Goal: Task Accomplishment & Management: Manage account settings

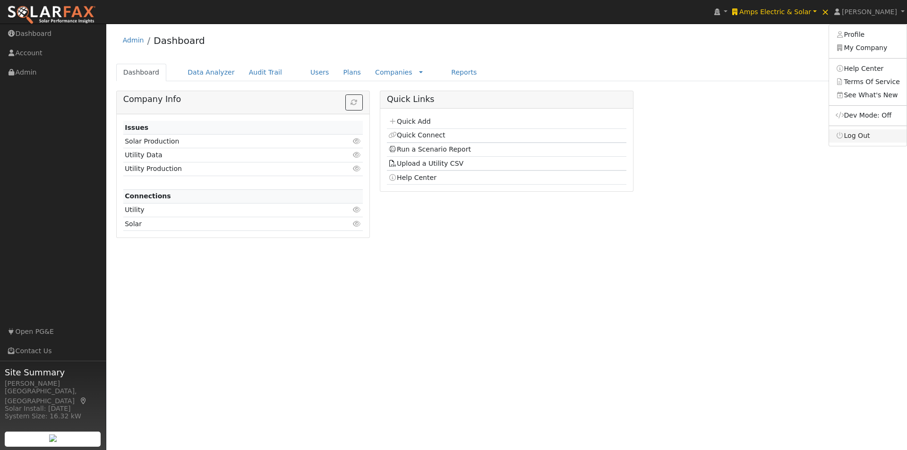
click at [862, 139] on link "Log Out" at bounding box center [868, 135] width 78 height 13
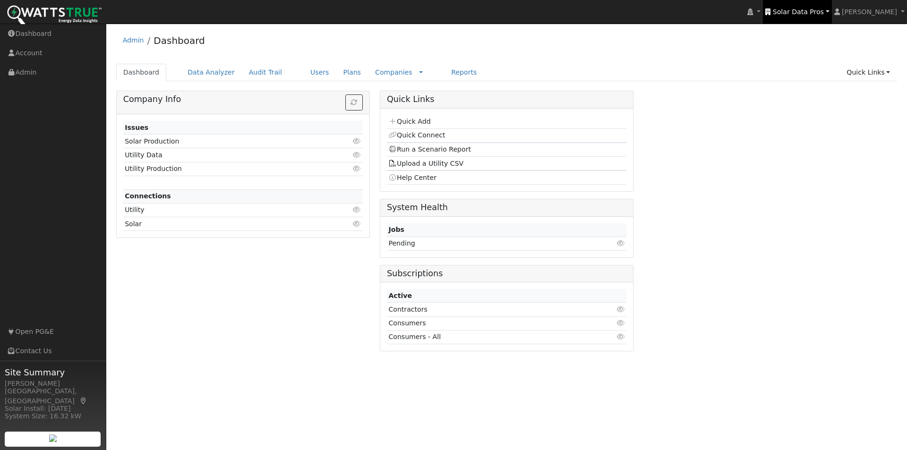
click at [817, 11] on span "Solar Data Pros" at bounding box center [798, 12] width 51 height 8
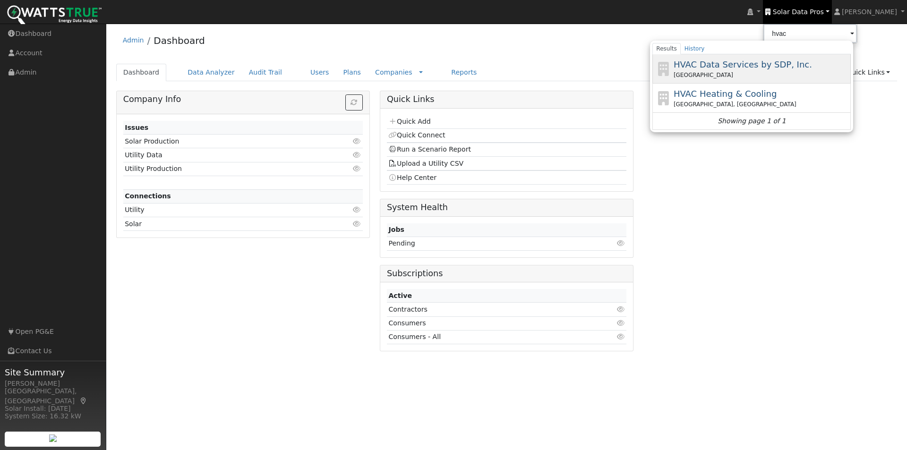
click at [734, 65] on span "HVAC Data Services by SDP, Inc." at bounding box center [743, 65] width 138 height 10
type input "HVAC Data Services by SDP, Inc."
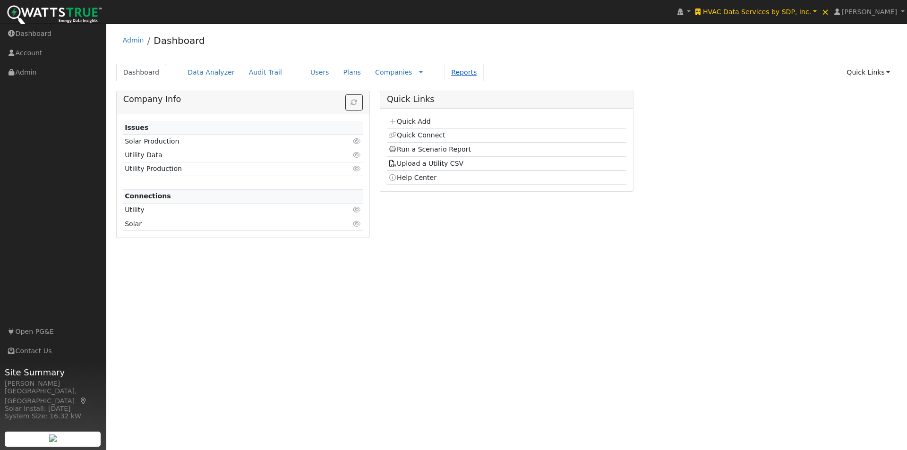
click at [446, 71] on link "Reports" at bounding box center [464, 72] width 40 height 17
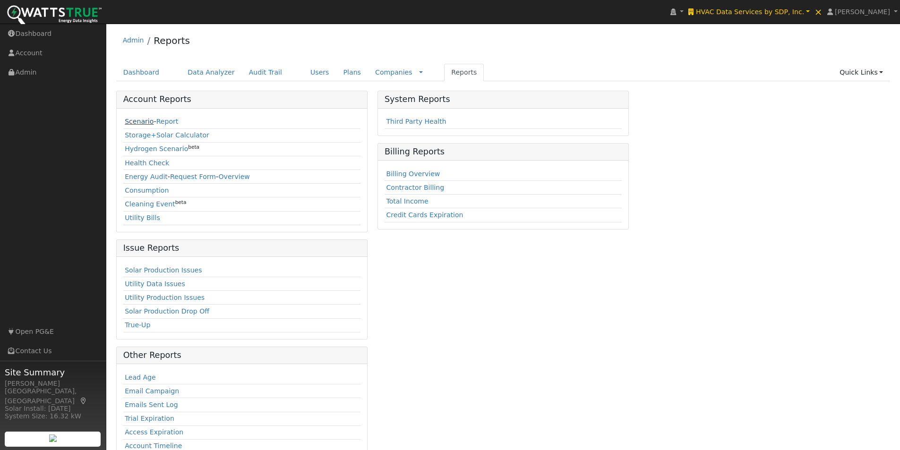
click at [133, 120] on link "Scenario" at bounding box center [139, 122] width 29 height 8
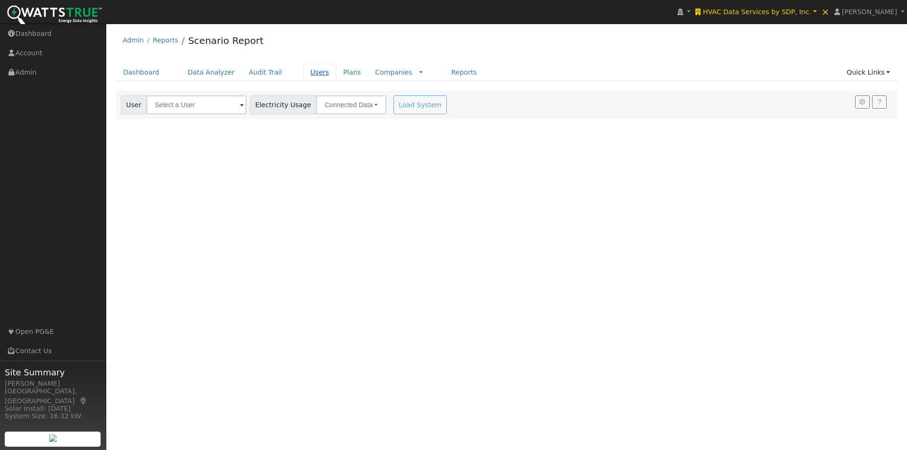
click at [303, 74] on link "Users" at bounding box center [319, 72] width 33 height 17
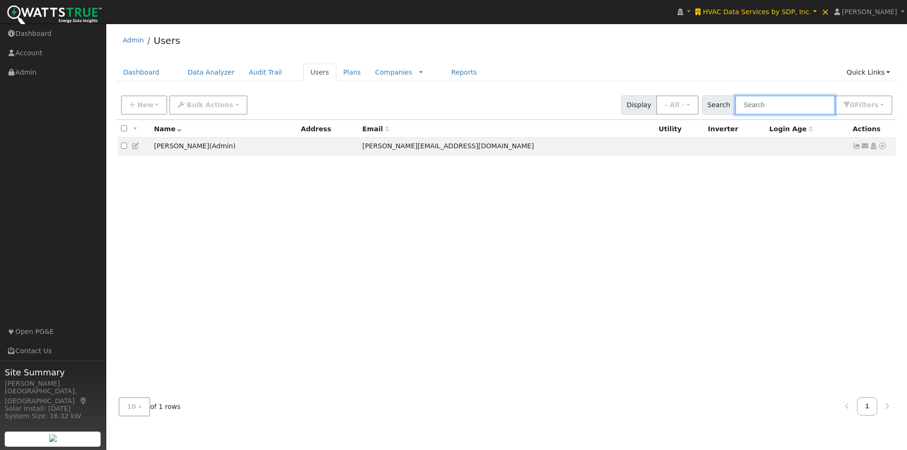
click at [807, 108] on input "text" at bounding box center [785, 104] width 100 height 19
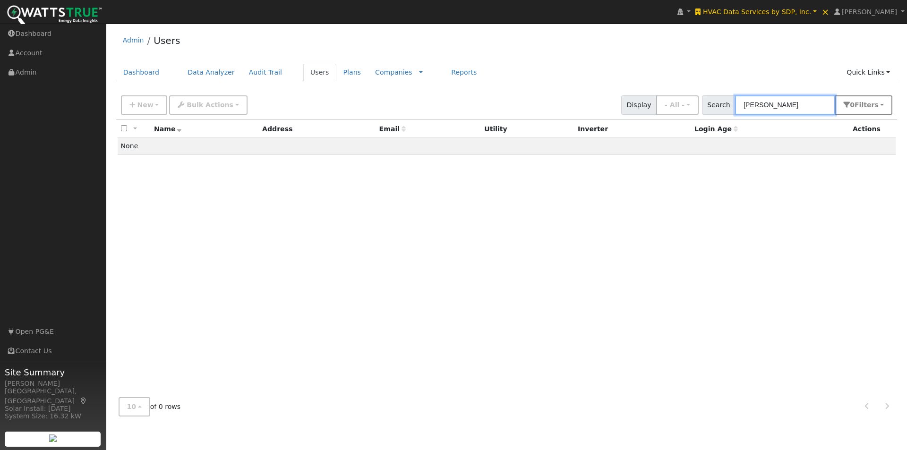
type input "sam asmar"
click at [867, 109] on span "Filter s" at bounding box center [867, 105] width 24 height 8
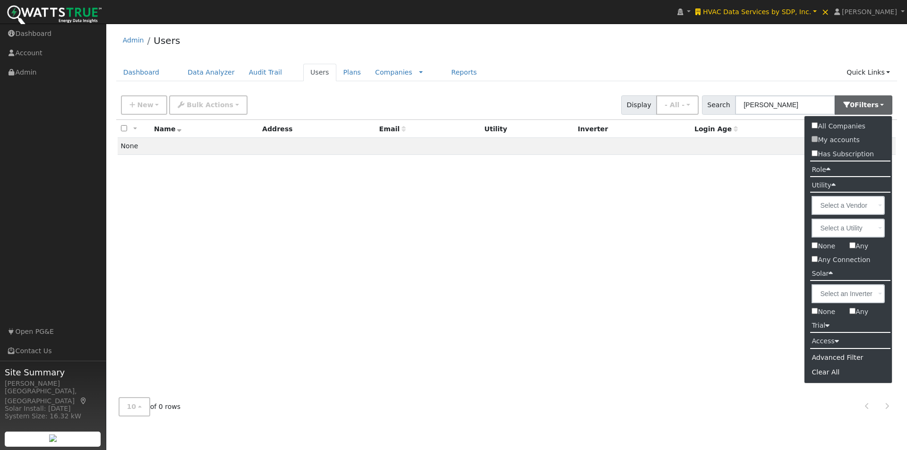
click at [815, 126] on input "All Companies" at bounding box center [815, 125] width 6 height 6
checkbox input "true"
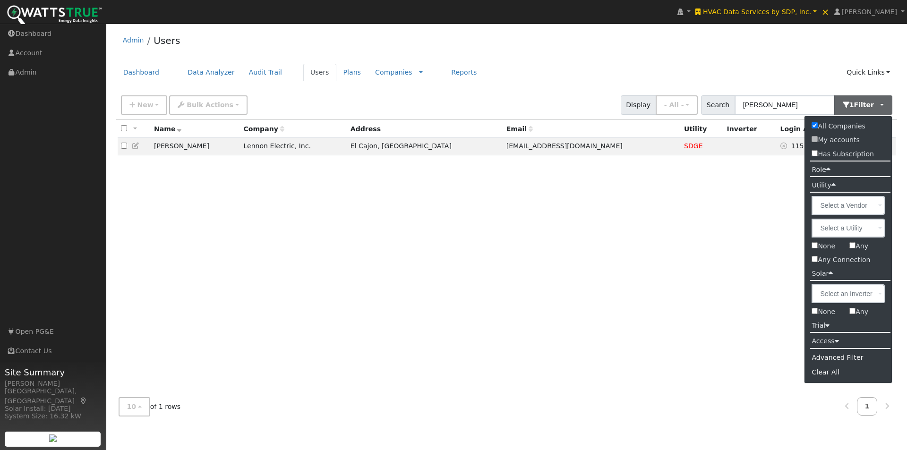
click at [775, 58] on div "Admin Users Dashboard Data Analyzer Audit Trail Users Plans Companies Rate Sche…" at bounding box center [507, 226] width 792 height 396
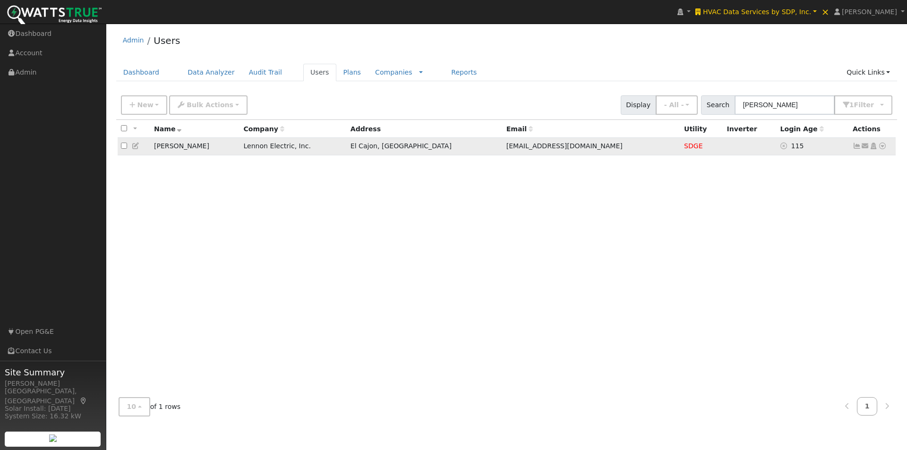
click at [885, 147] on icon at bounding box center [882, 146] width 9 height 7
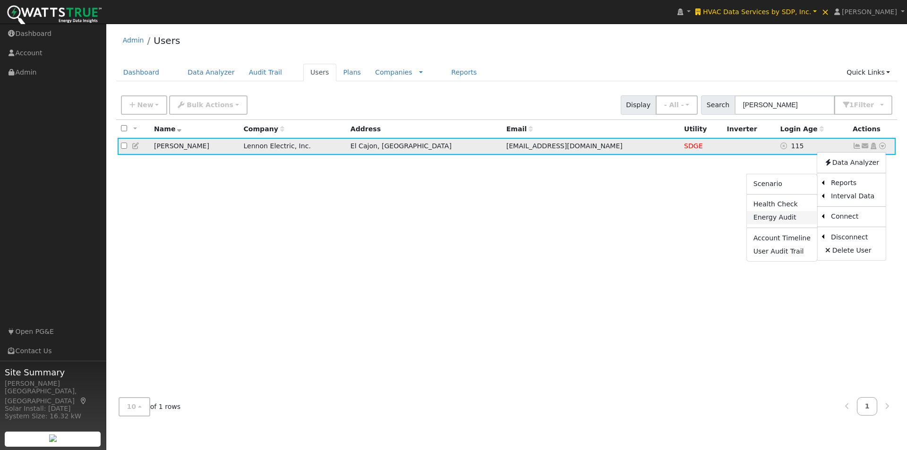
click at [767, 219] on link "Energy Audit" at bounding box center [782, 217] width 70 height 13
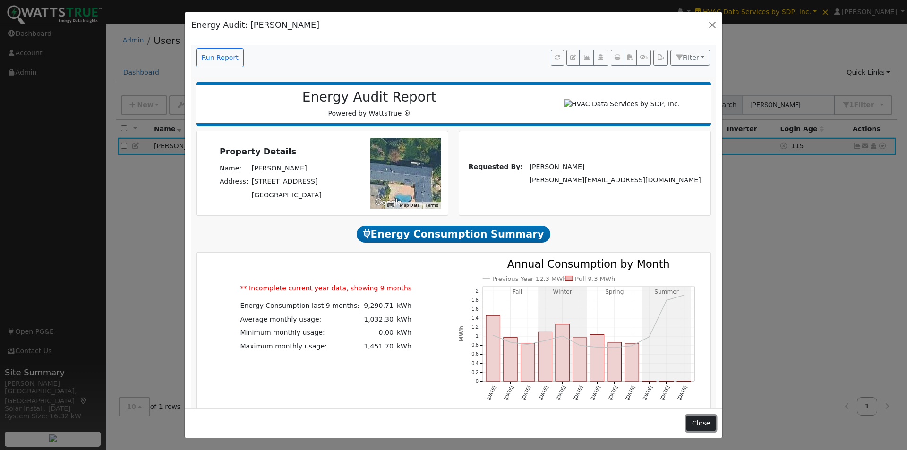
click at [698, 427] on button "Close" at bounding box center [701, 424] width 29 height 16
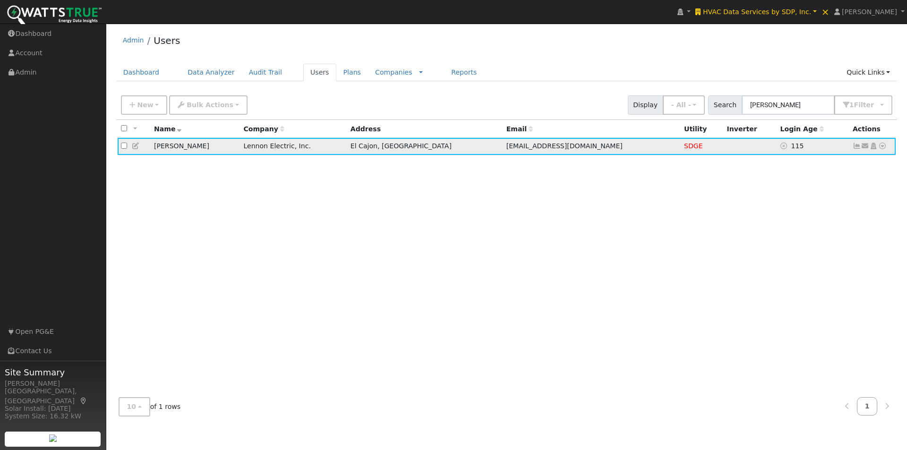
click at [856, 148] on icon at bounding box center [857, 146] width 9 height 7
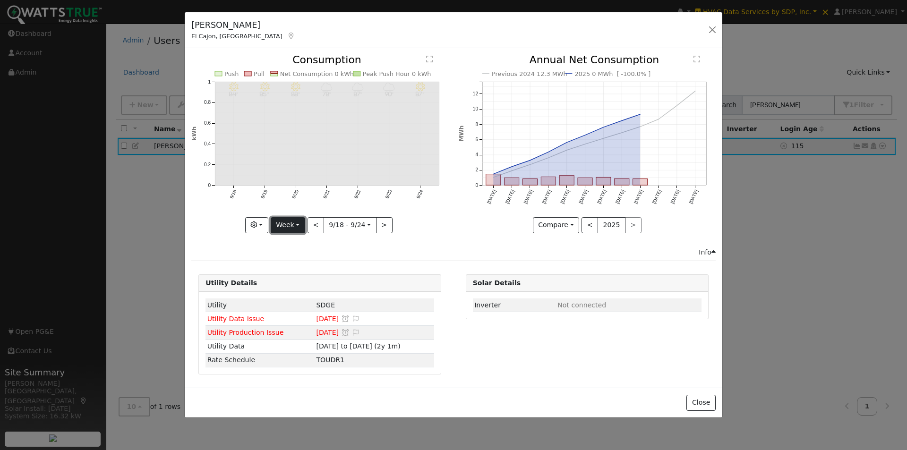
click at [281, 222] on button "Week" at bounding box center [288, 225] width 34 height 16
click at [287, 277] on link "Month" at bounding box center [304, 271] width 66 height 13
click at [316, 223] on button "<" at bounding box center [317, 225] width 17 height 16
drag, startPoint x: 292, startPoint y: 226, endPoint x: 293, endPoint y: 243, distance: 17.5
click at [292, 227] on button "Month" at bounding box center [287, 225] width 37 height 16
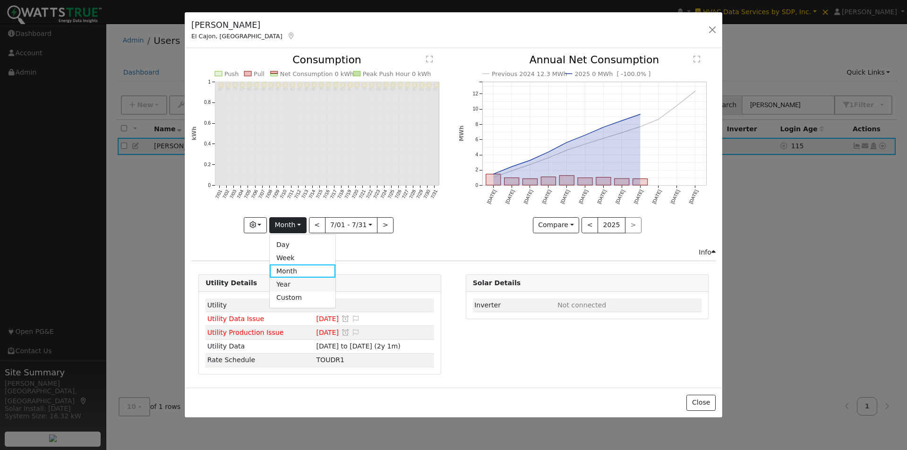
click at [293, 278] on link "Year" at bounding box center [303, 284] width 66 height 13
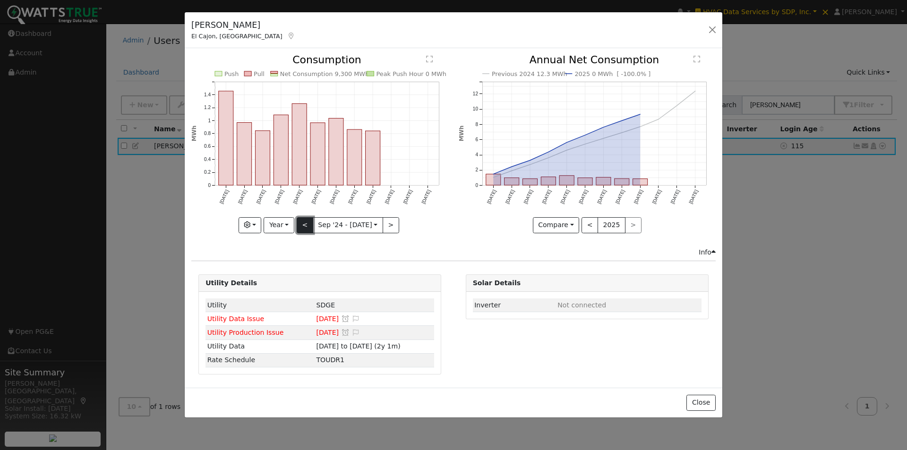
click at [305, 226] on button "<" at bounding box center [305, 225] width 17 height 16
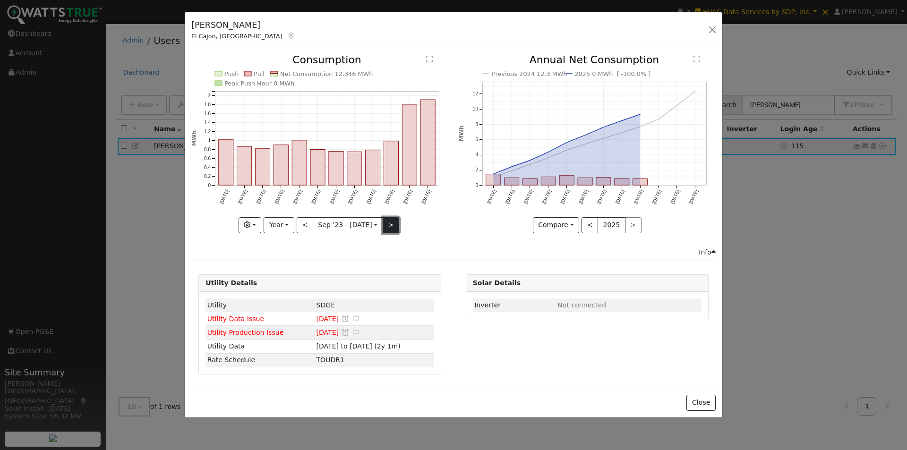
click at [388, 224] on button ">" at bounding box center [391, 225] width 17 height 16
type input "[DATE]"
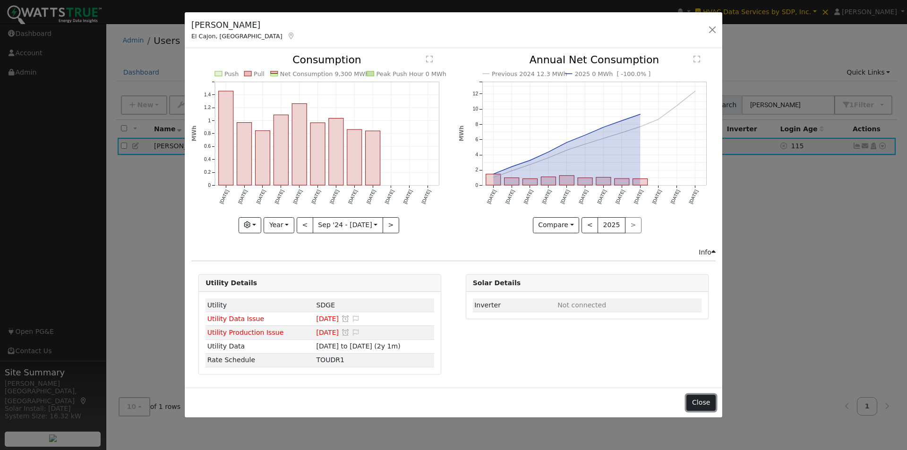
click at [701, 399] on button "Close" at bounding box center [701, 403] width 29 height 16
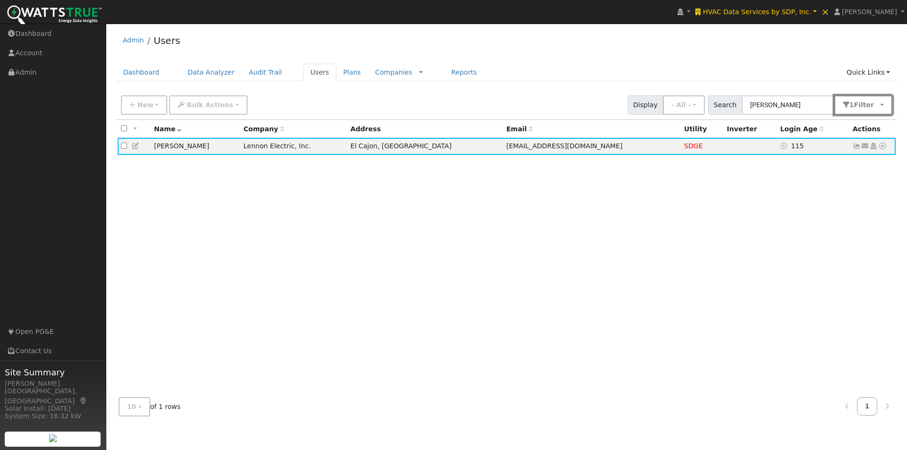
click at [885, 105] on button "1 Filter" at bounding box center [864, 104] width 59 height 19
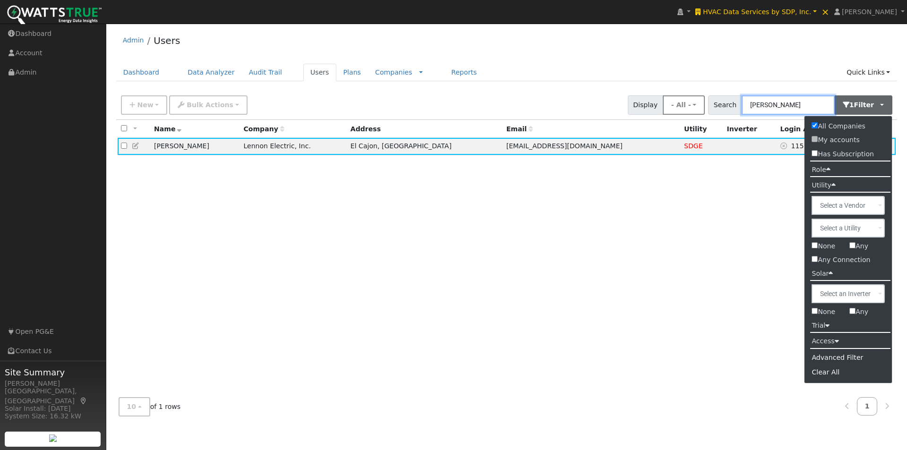
drag, startPoint x: 804, startPoint y: 110, endPoint x: 708, endPoint y: 101, distance: 96.9
click at [708, 101] on div "New Add User Quick Add Quick Connect Quick Convert Lead Bulk Actions Send Email…" at bounding box center [506, 103] width 775 height 23
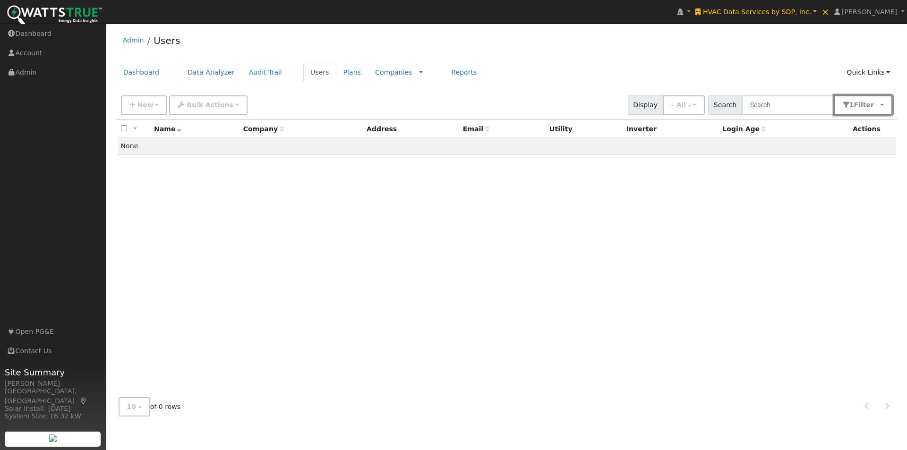
click at [878, 105] on span "button" at bounding box center [876, 105] width 5 height 8
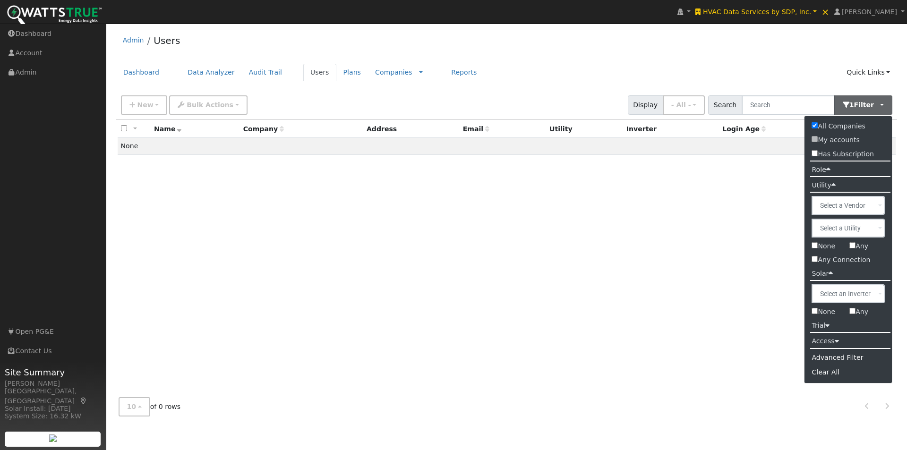
click at [854, 245] on input "Any" at bounding box center [853, 245] width 6 height 6
checkbox input "true"
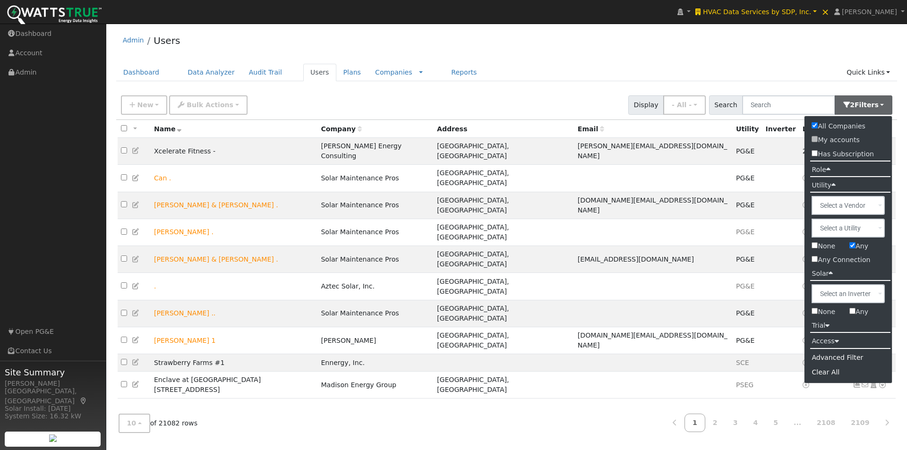
click at [665, 40] on div "Admin Users" at bounding box center [507, 42] width 782 height 29
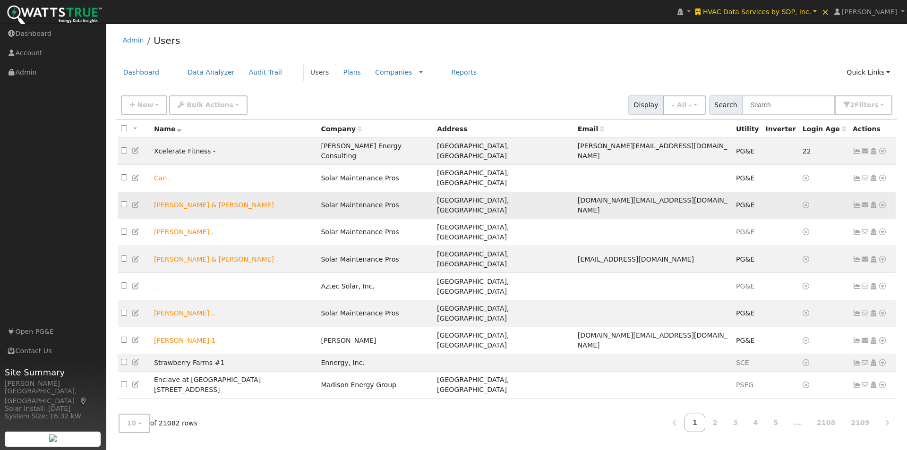
click at [857, 202] on icon at bounding box center [857, 205] width 9 height 7
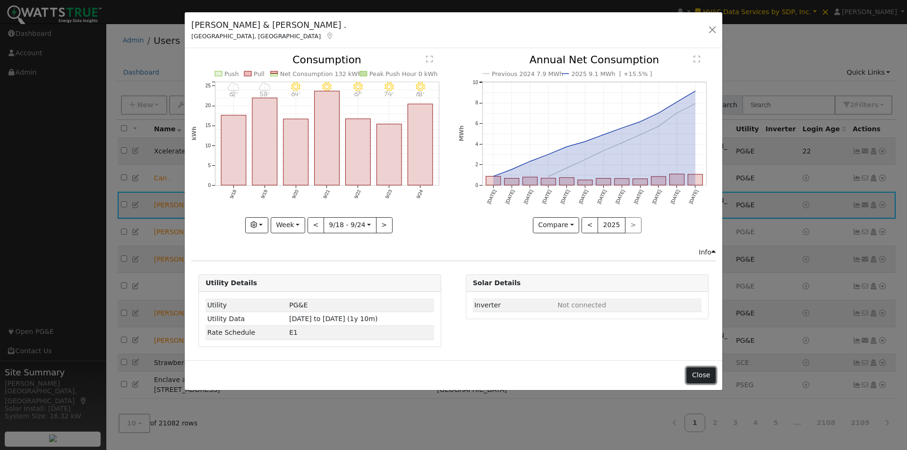
click at [701, 374] on button "Close" at bounding box center [701, 376] width 29 height 16
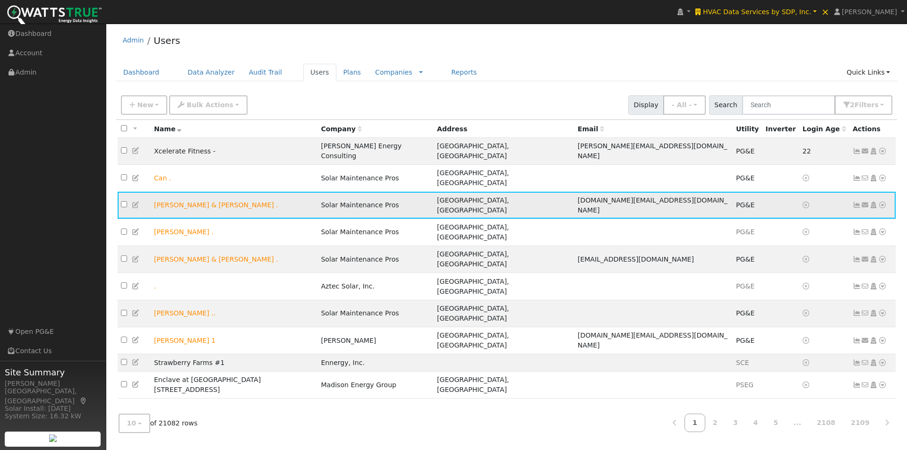
click at [857, 202] on icon at bounding box center [857, 205] width 9 height 7
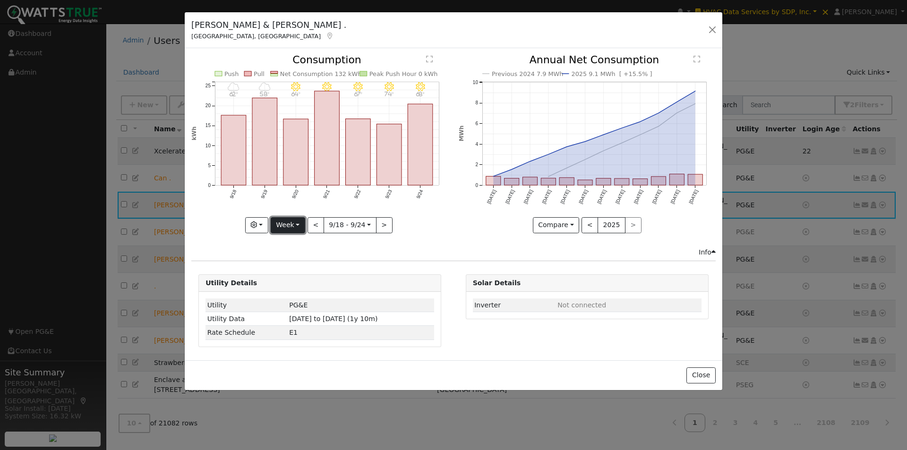
click at [296, 223] on button "Week" at bounding box center [288, 225] width 34 height 16
click at [288, 285] on link "Year" at bounding box center [304, 284] width 66 height 13
type input "2024-09-01"
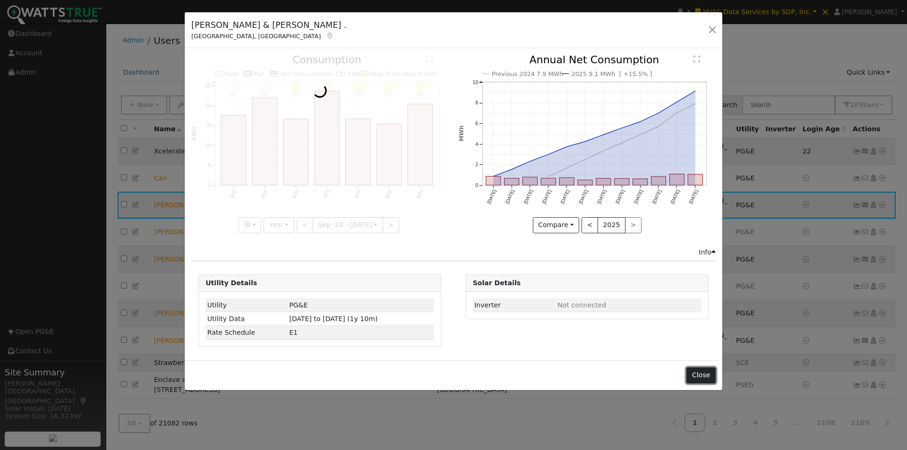
click at [705, 376] on button "Close" at bounding box center [701, 376] width 29 height 16
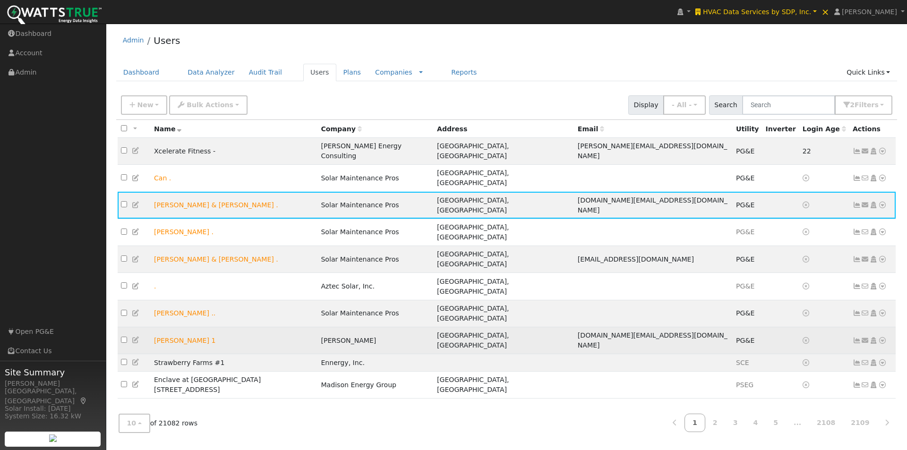
click at [525, 327] on td "San Rafael, CA" at bounding box center [504, 340] width 141 height 27
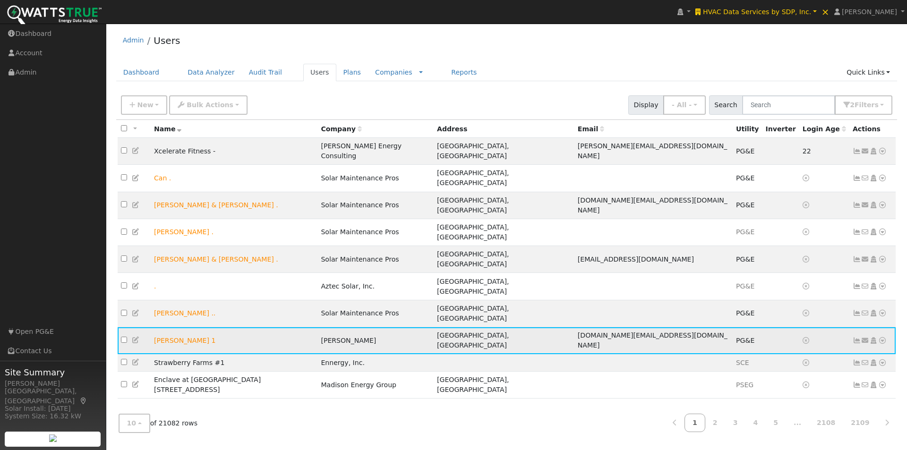
click at [858, 337] on icon at bounding box center [857, 340] width 9 height 7
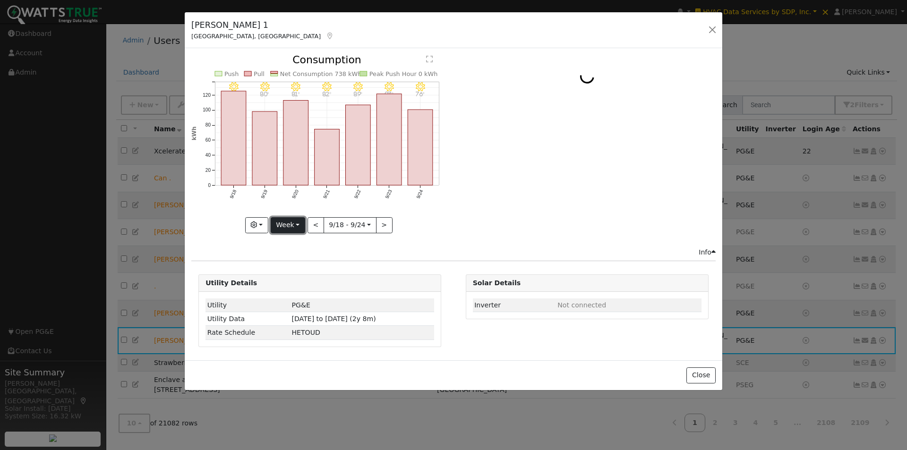
click at [287, 221] on button "Week" at bounding box center [288, 225] width 34 height 16
click at [286, 286] on link "Year" at bounding box center [304, 284] width 66 height 13
type input "2024-09-01"
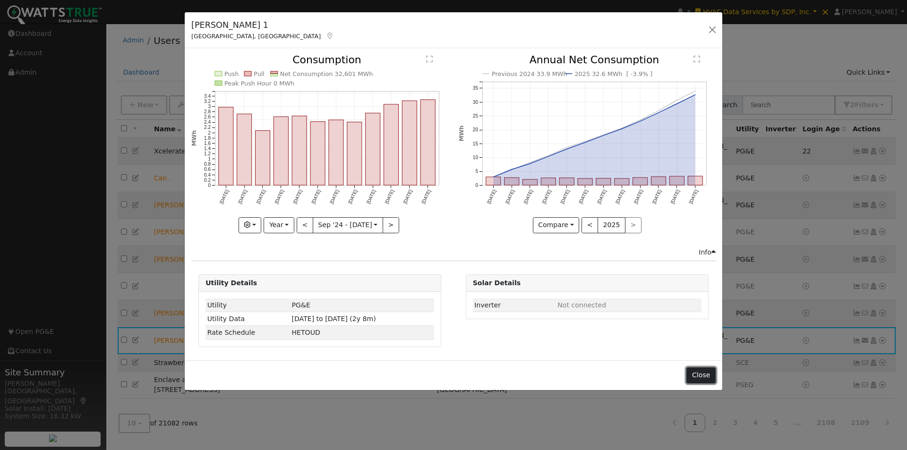
click at [704, 378] on button "Close" at bounding box center [701, 376] width 29 height 16
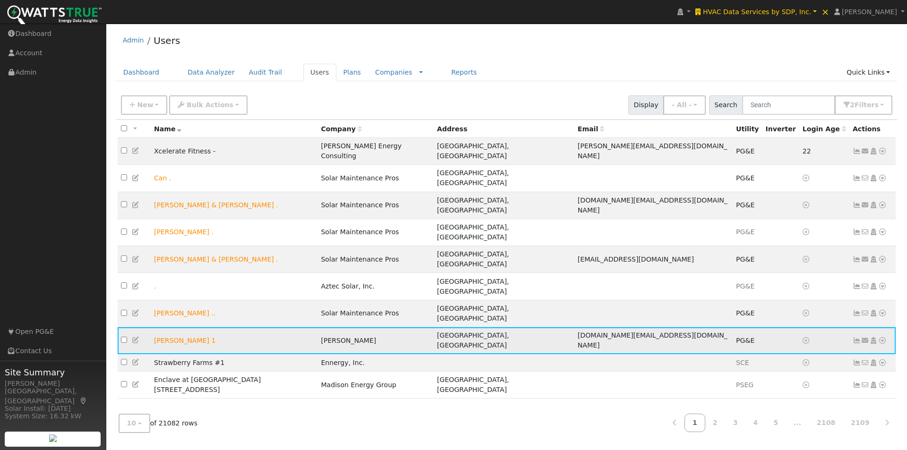
click at [883, 337] on icon at bounding box center [882, 340] width 9 height 7
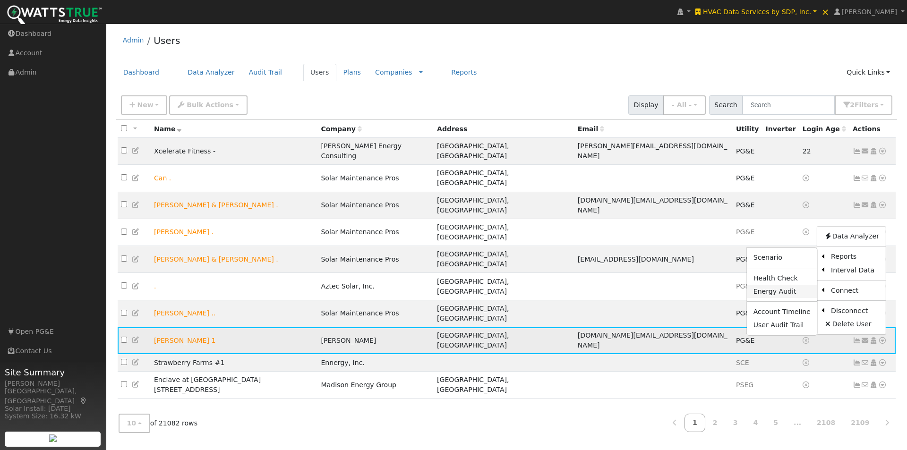
click at [767, 285] on link "Energy Audit" at bounding box center [782, 291] width 70 height 13
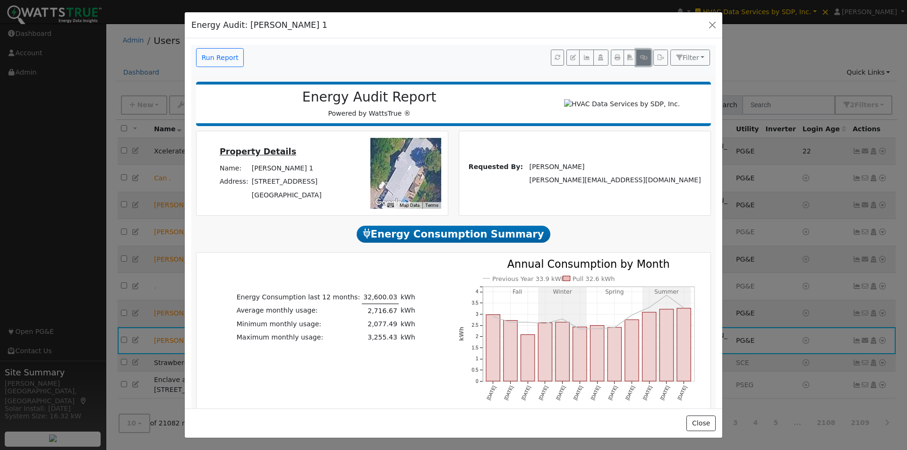
click at [640, 56] on icon "button" at bounding box center [643, 58] width 7 height 6
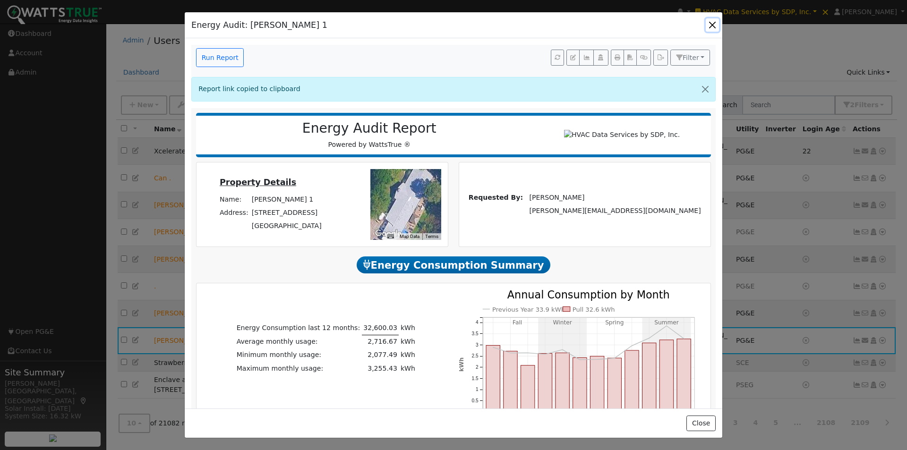
click at [713, 22] on button "button" at bounding box center [712, 24] width 13 height 13
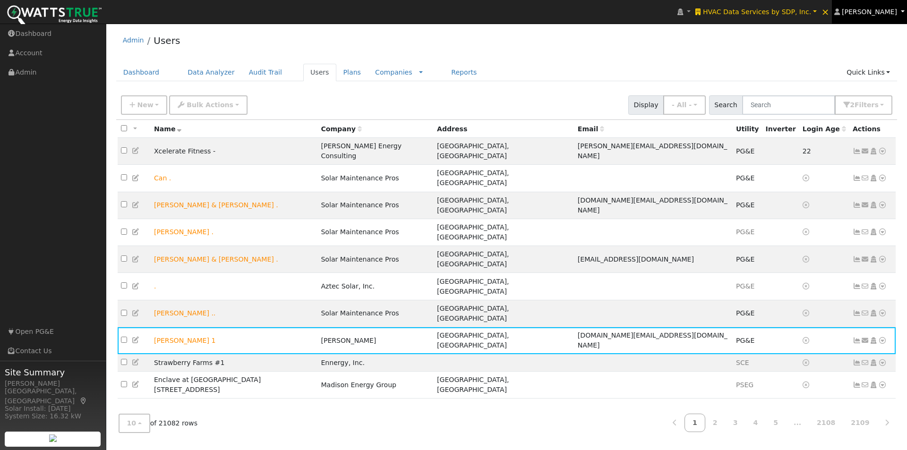
click at [861, 12] on span "[PERSON_NAME]" at bounding box center [869, 12] width 55 height 8
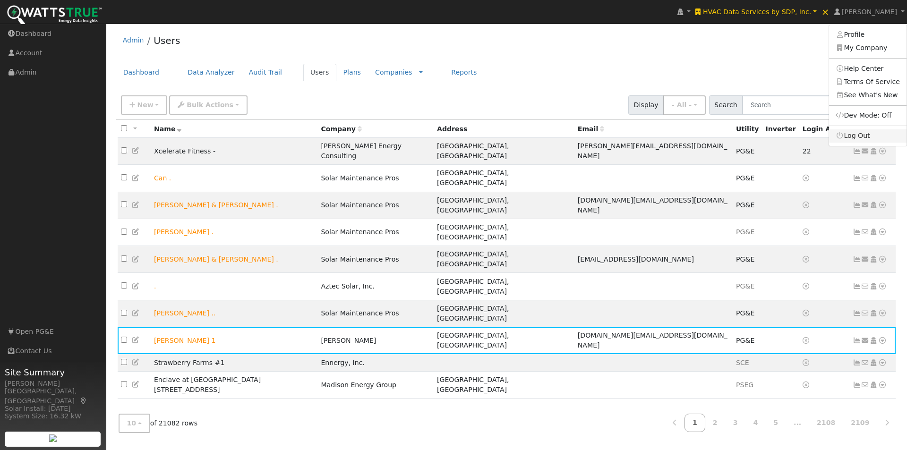
click at [867, 138] on link "Log Out" at bounding box center [868, 135] width 78 height 13
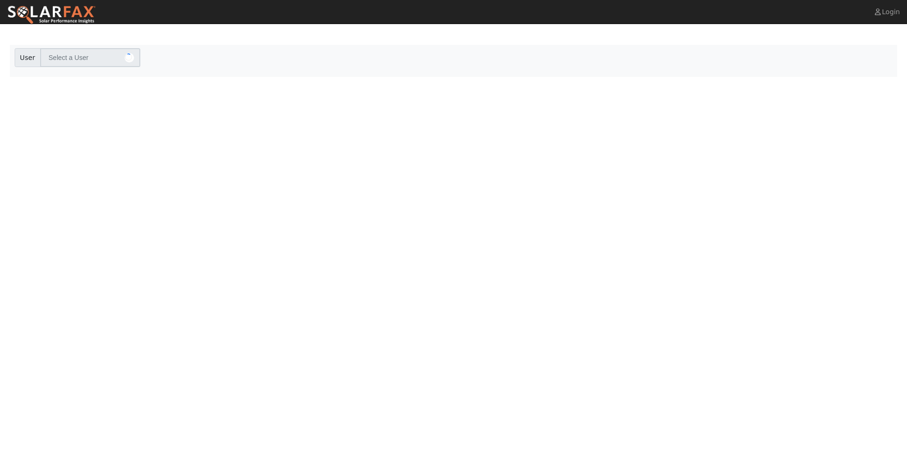
type input "[PERSON_NAME] 1"
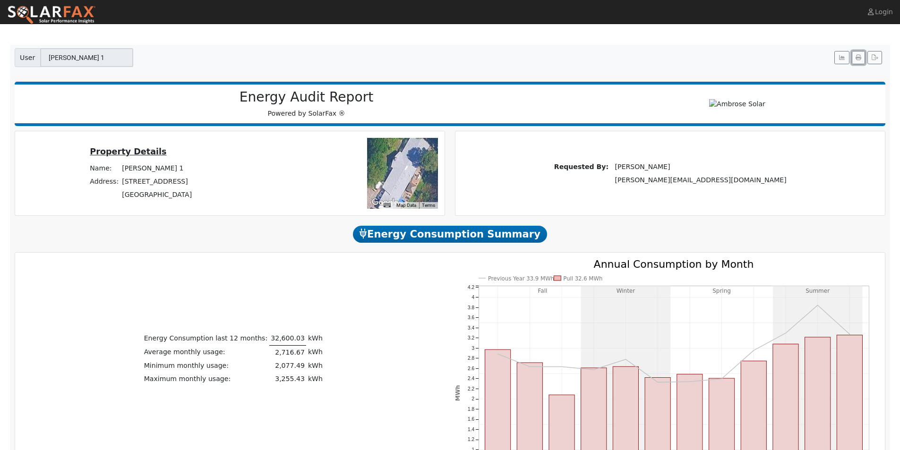
drag, startPoint x: 860, startPoint y: 57, endPoint x: 563, endPoint y: 217, distance: 337.0
click at [860, 57] on icon "button" at bounding box center [859, 58] width 6 height 6
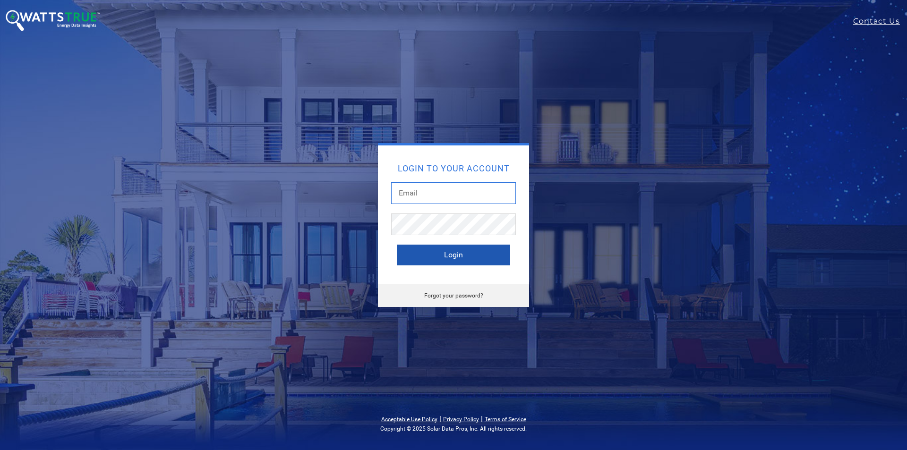
type input "leroy@solardatapros.com"
click at [421, 254] on button "Login" at bounding box center [453, 255] width 113 height 21
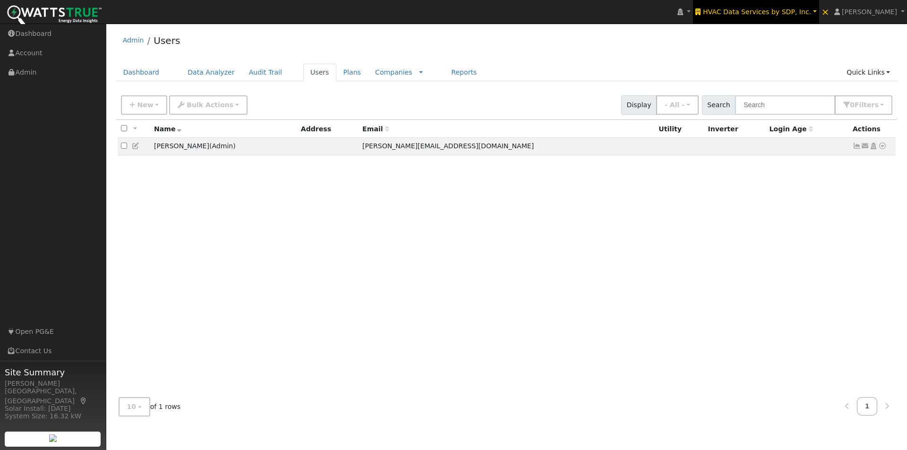
click at [763, 11] on span "HVAC Data Services by SDP, Inc." at bounding box center [757, 12] width 108 height 8
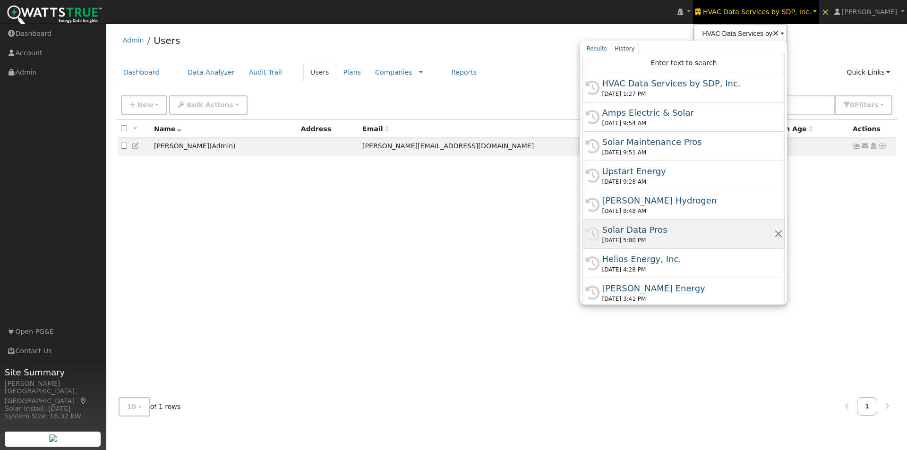
click at [652, 228] on div "Solar Data Pros" at bounding box center [688, 230] width 172 height 13
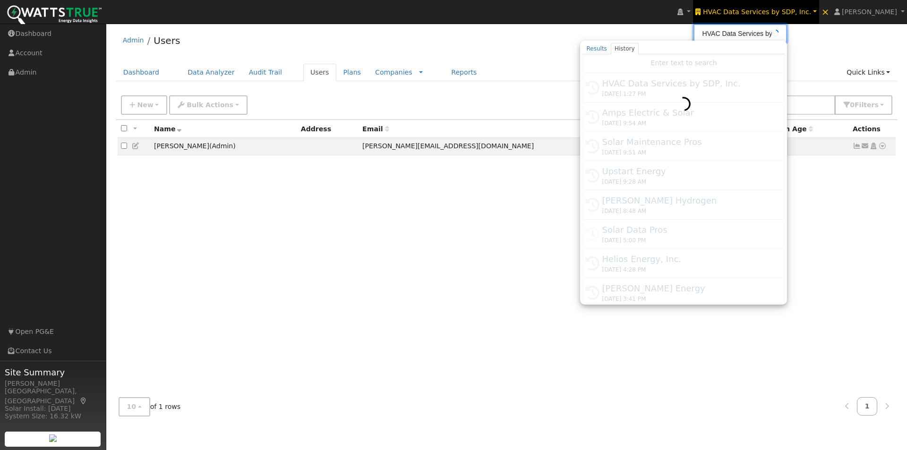
type input "Solar Data Pros"
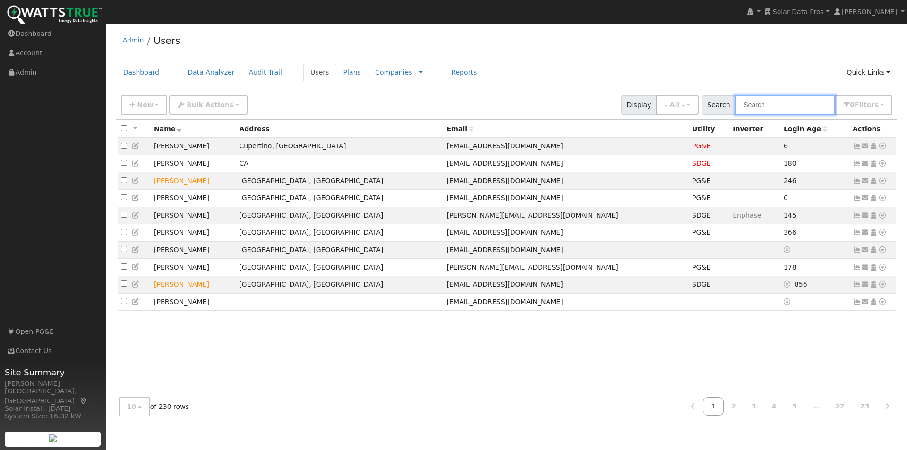
click at [782, 108] on input "text" at bounding box center [785, 104] width 100 height 19
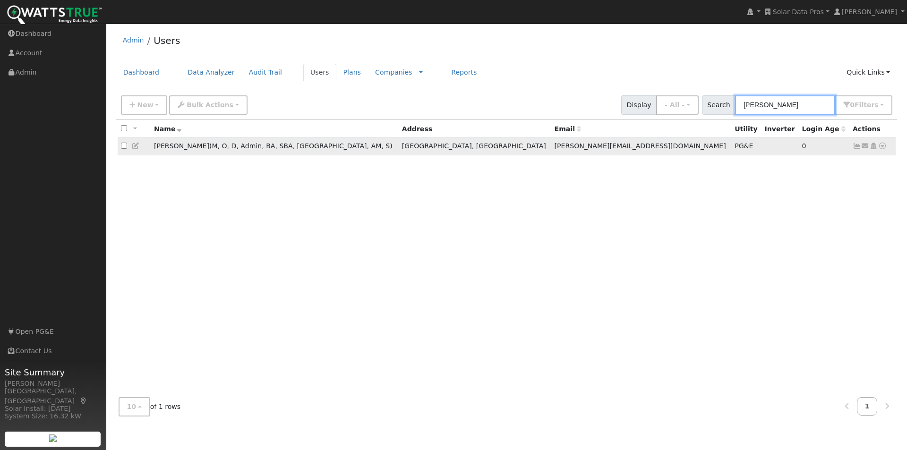
type input "[PERSON_NAME]"
click at [858, 146] on icon at bounding box center [857, 146] width 9 height 7
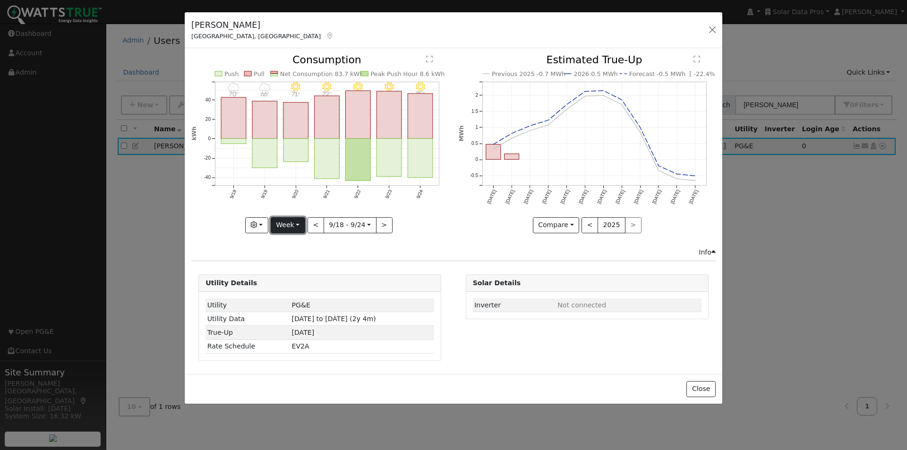
click at [295, 226] on button "Week" at bounding box center [288, 225] width 34 height 16
drag, startPoint x: 296, startPoint y: 284, endPoint x: 324, endPoint y: 259, distance: 37.5
click at [297, 283] on link "Year" at bounding box center [304, 284] width 66 height 13
type input "2024-09-01"
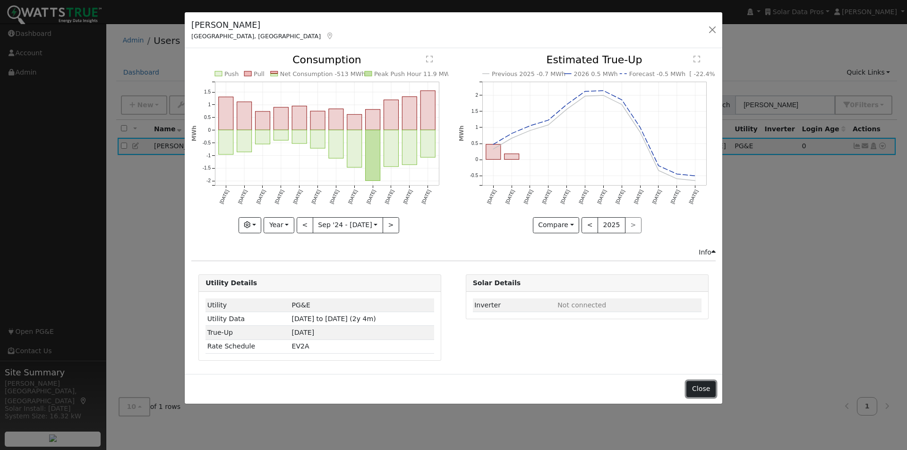
click at [703, 388] on button "Close" at bounding box center [701, 389] width 29 height 16
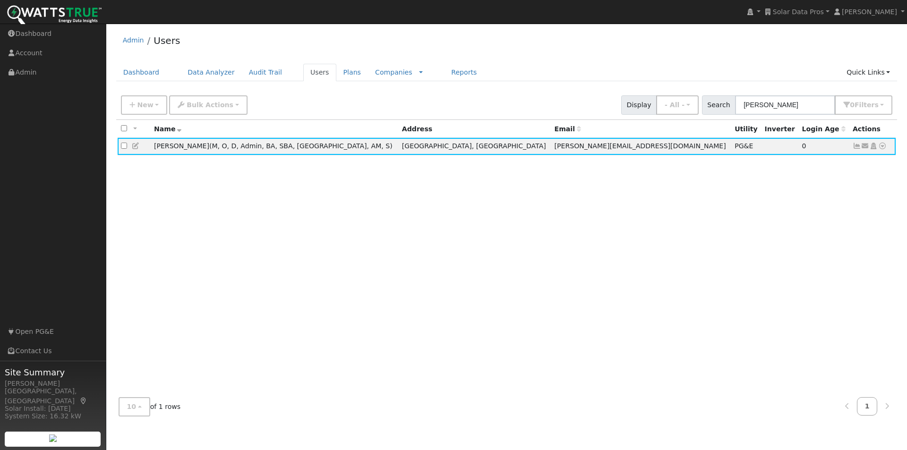
click at [136, 146] on icon at bounding box center [136, 146] width 9 height 7
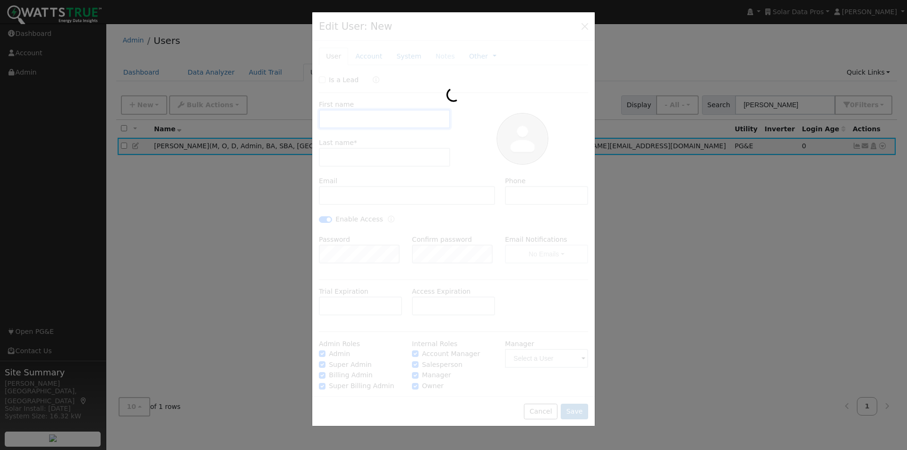
type input "Leroy"
type input "Coffman"
type input "[PERSON_NAME][EMAIL_ADDRESS][DOMAIN_NAME]"
type input "[PHONE_NUMBER]"
checkbox input "true"
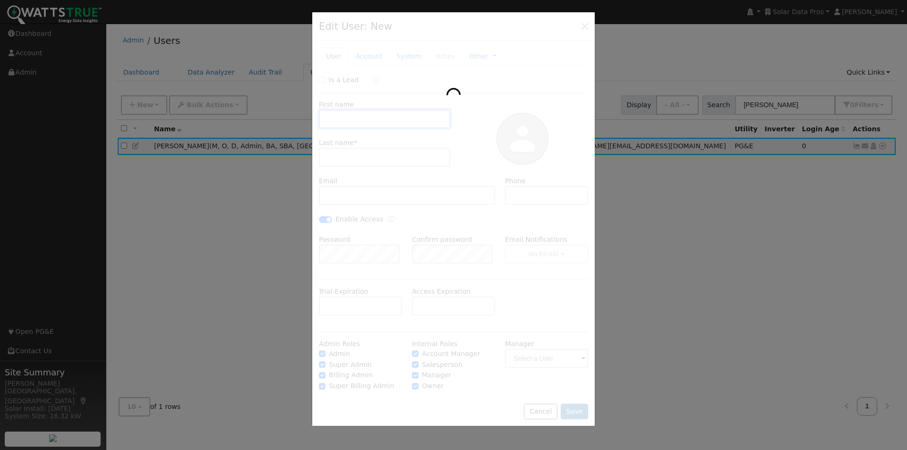
checkbox input "true"
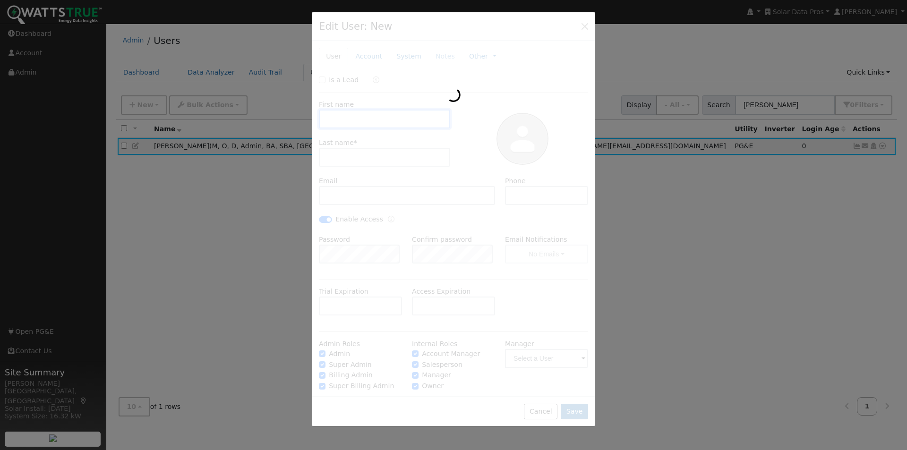
checkbox input "true"
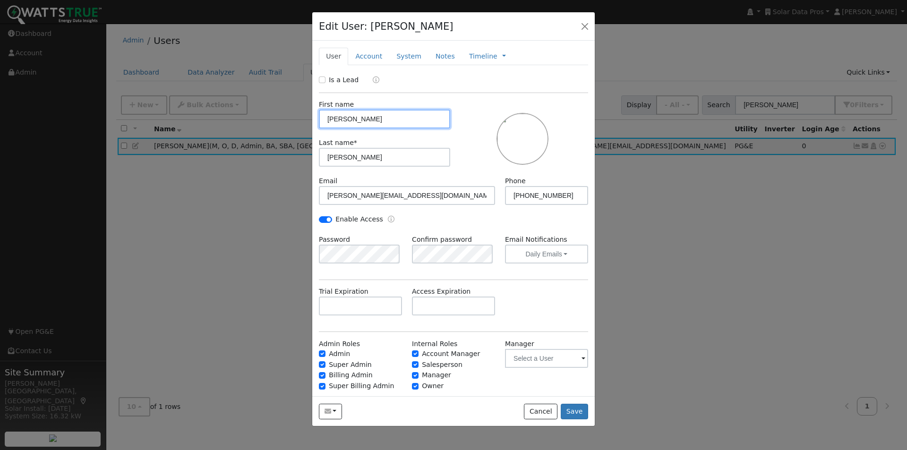
scroll to position [22, 0]
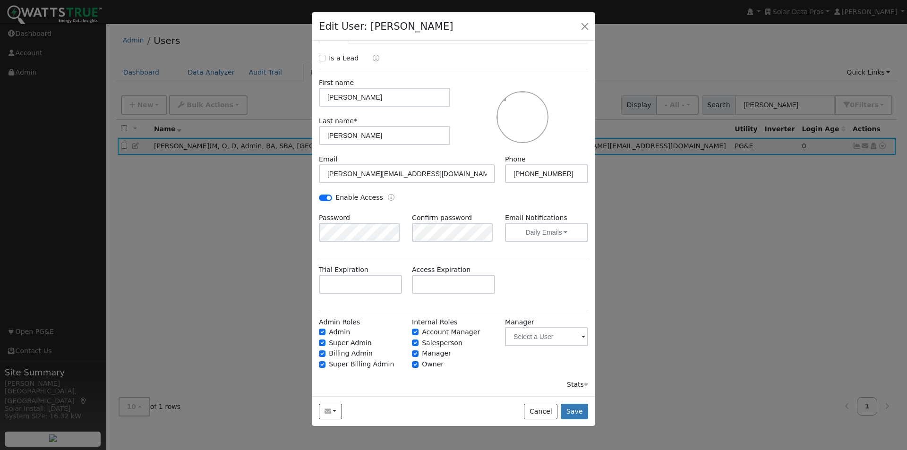
drag, startPoint x: 570, startPoint y: 385, endPoint x: 500, endPoint y: 323, distance: 94.1
click at [568, 386] on div "Stats" at bounding box center [577, 385] width 21 height 10
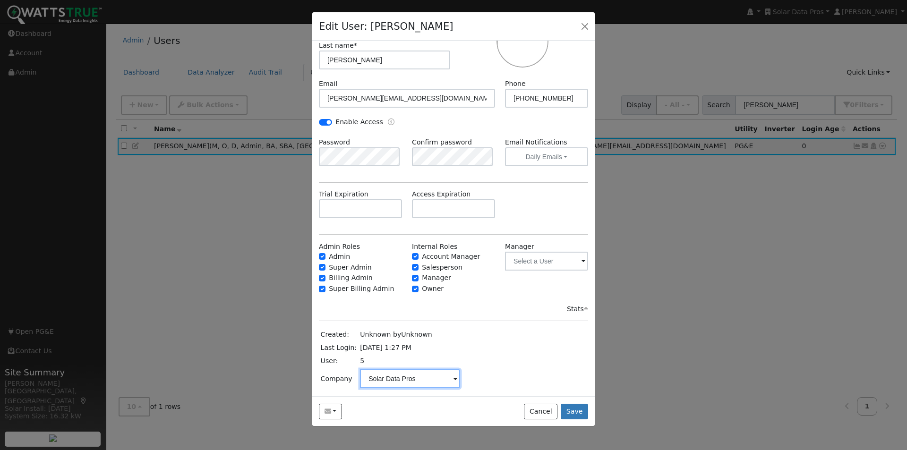
click at [415, 376] on input "Solar Data Pros" at bounding box center [410, 379] width 100 height 19
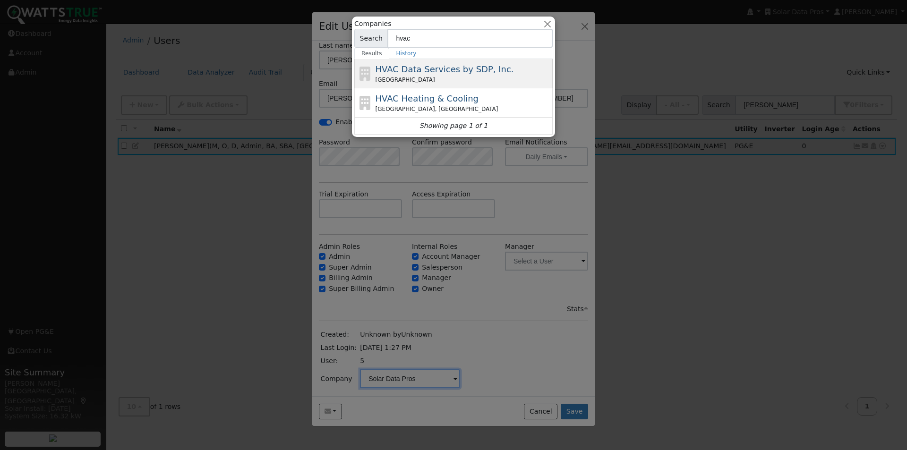
type input "hvac"
click at [392, 65] on span "HVAC Data Services by SDP, Inc." at bounding box center [445, 69] width 138 height 10
type input "HVAC Data Services by SDP, Inc."
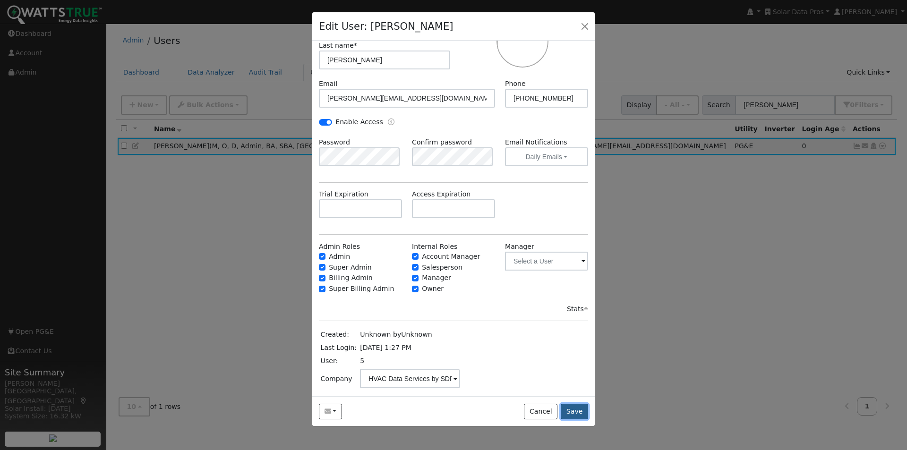
click at [579, 408] on button "Save" at bounding box center [574, 412] width 27 height 16
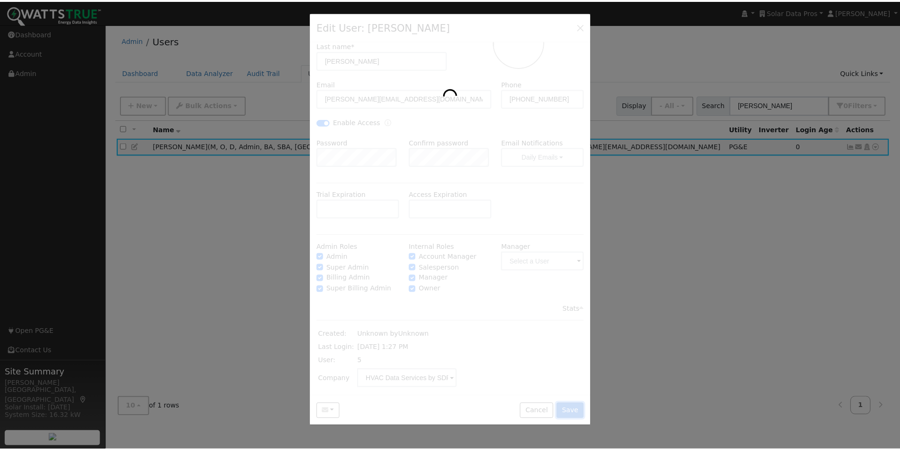
scroll to position [0, 0]
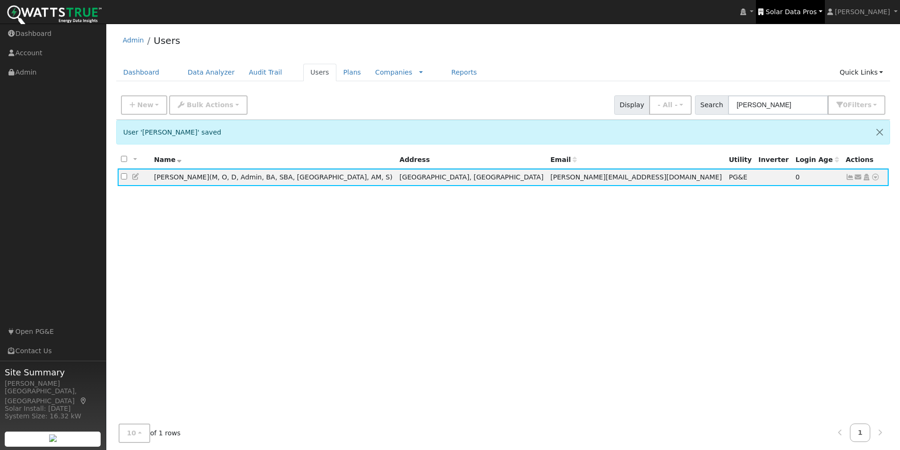
click at [810, 8] on span "Solar Data Pros" at bounding box center [791, 12] width 51 height 8
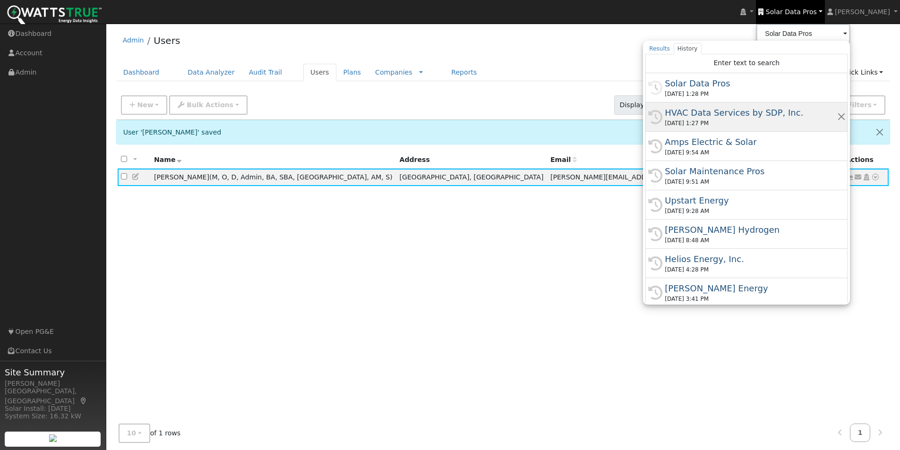
click at [706, 114] on div "HVAC Data Services by SDP, Inc." at bounding box center [751, 112] width 172 height 13
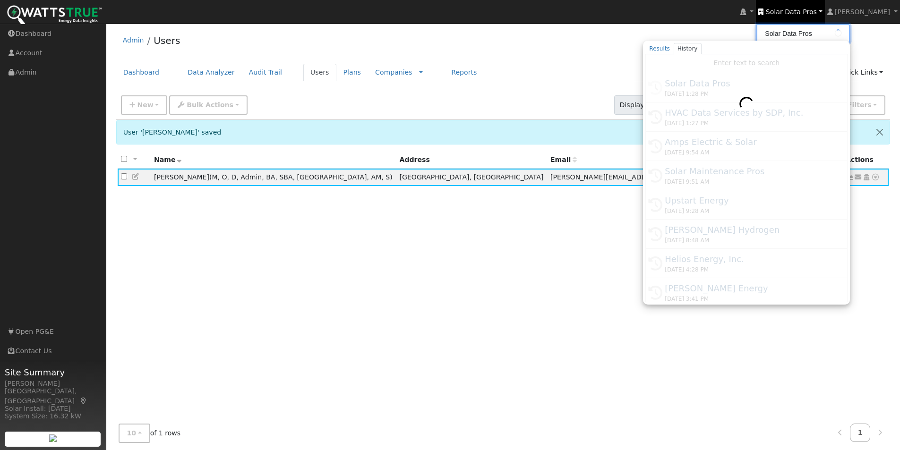
type input "HVAC Data Services by SDP, Inc."
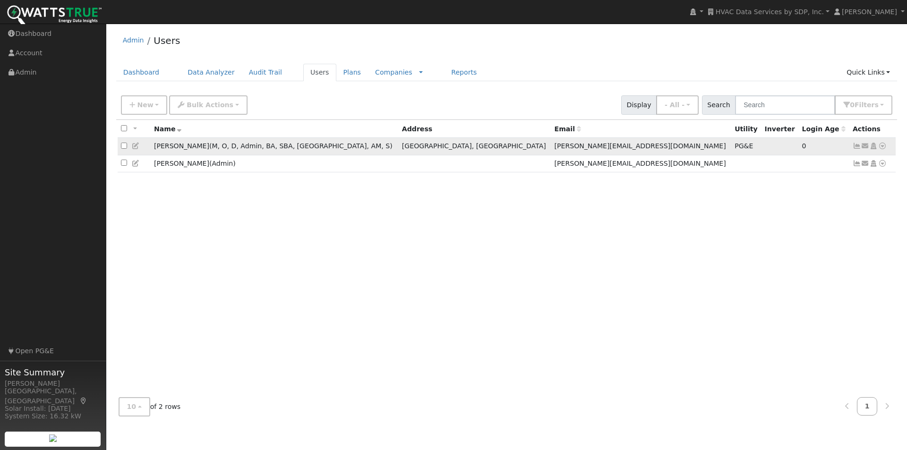
click at [884, 148] on icon at bounding box center [882, 146] width 9 height 7
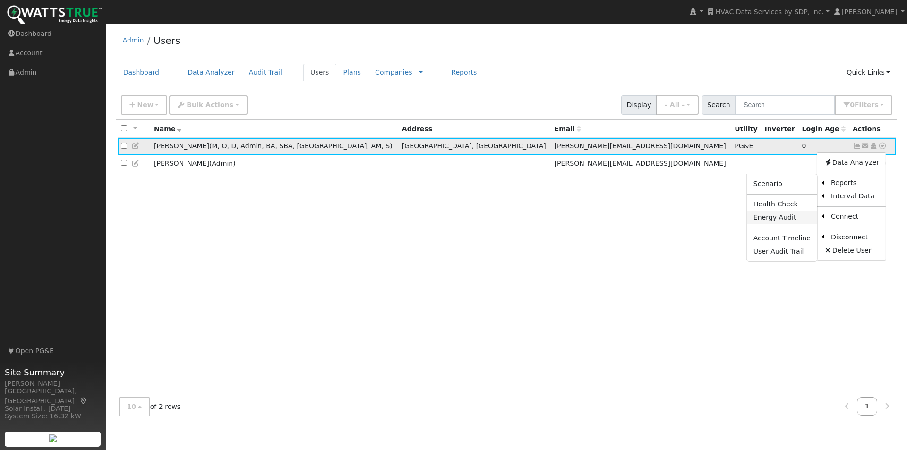
click at [775, 217] on link "Energy Audit" at bounding box center [782, 217] width 70 height 13
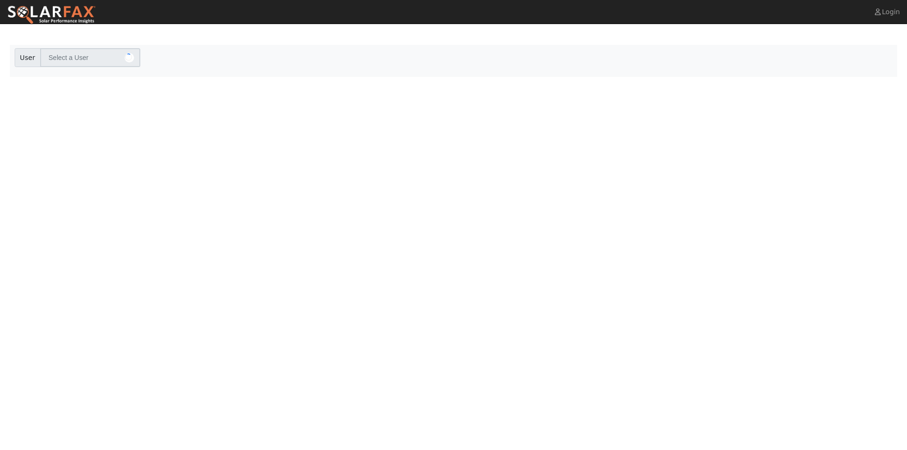
type input "[PERSON_NAME]"
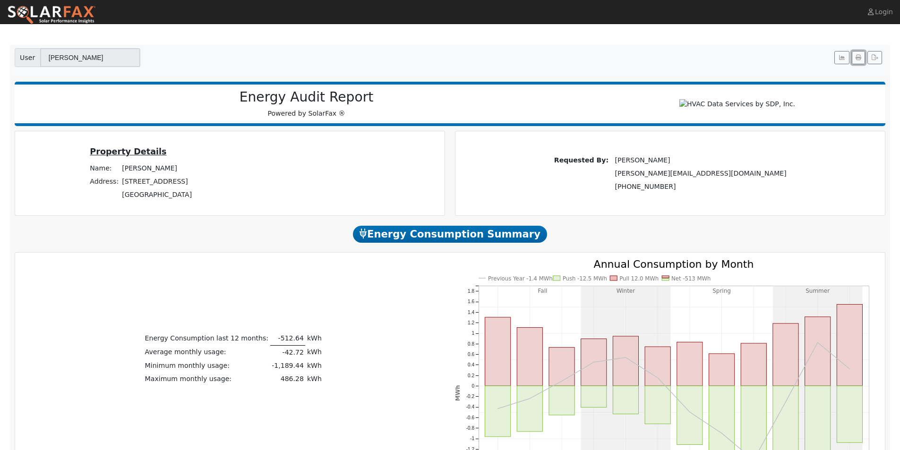
click at [859, 59] on icon "button" at bounding box center [859, 58] width 6 height 6
